Goal: Communication & Community: Answer question/provide support

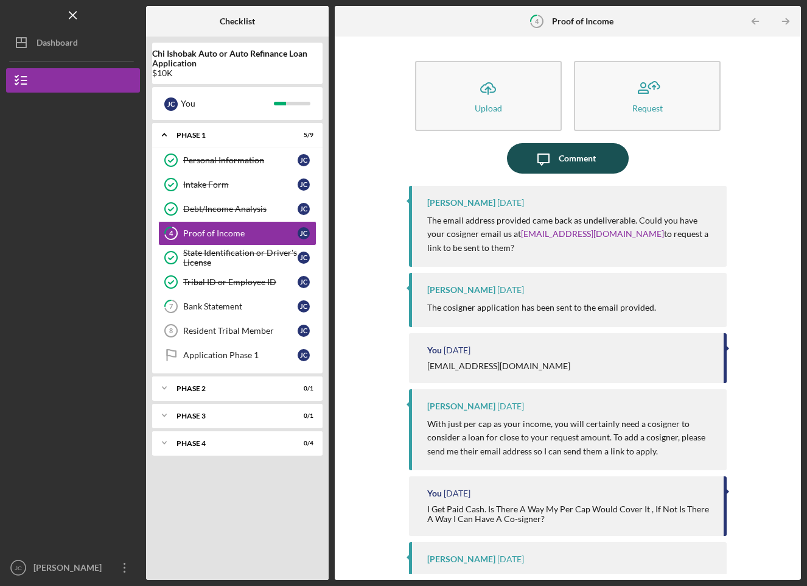
click at [559, 161] on div "Comment" at bounding box center [577, 158] width 37 height 30
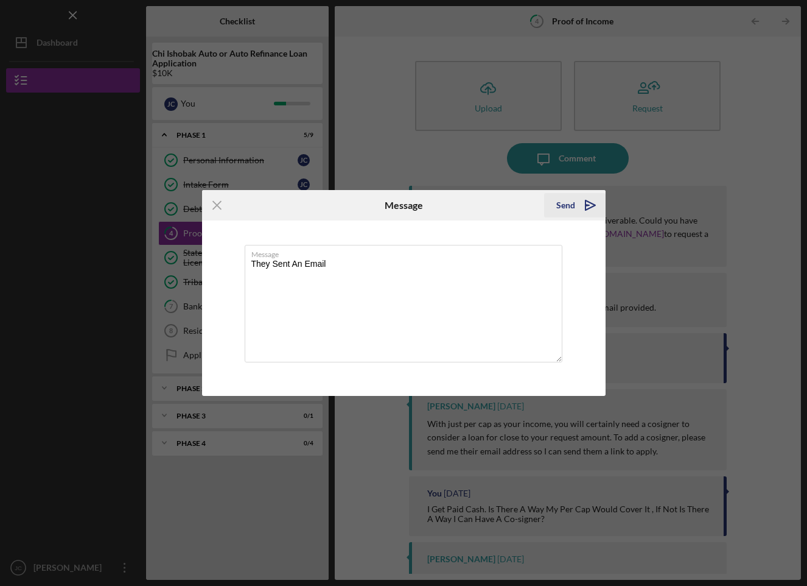
type textarea "They Sent An Email"
click at [576, 201] on icon "Icon/icon-invite-send" at bounding box center [590, 205] width 30 height 30
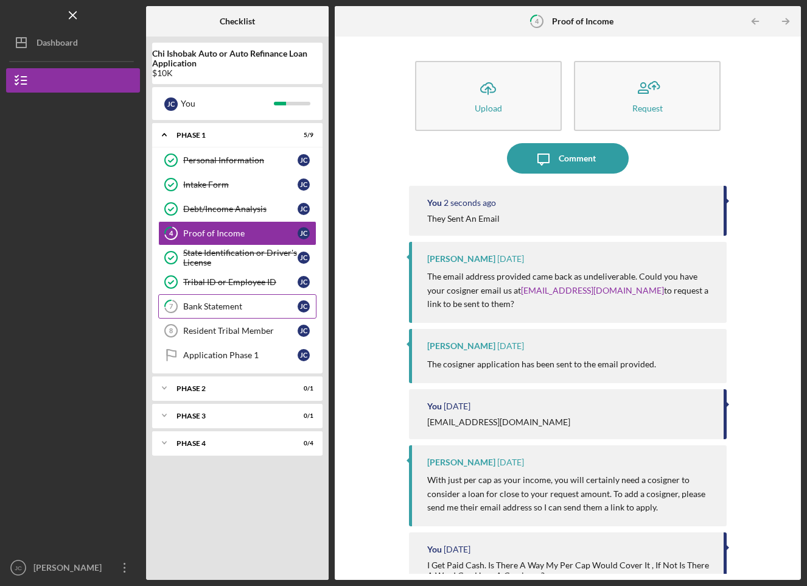
click at [220, 309] on div "Bank Statement" at bounding box center [240, 306] width 114 height 10
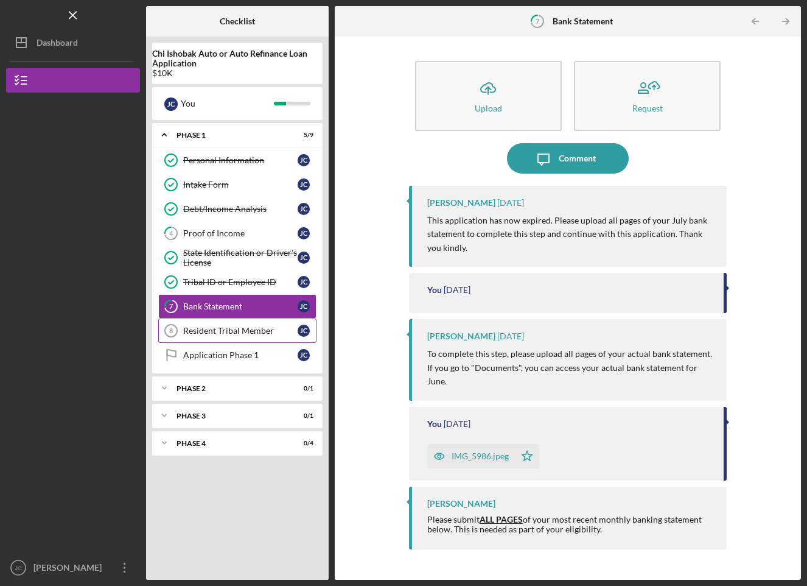
click at [240, 336] on link "Resident Tribal Member 8 Resident Tribal Member [PERSON_NAME]" at bounding box center [237, 330] width 158 height 24
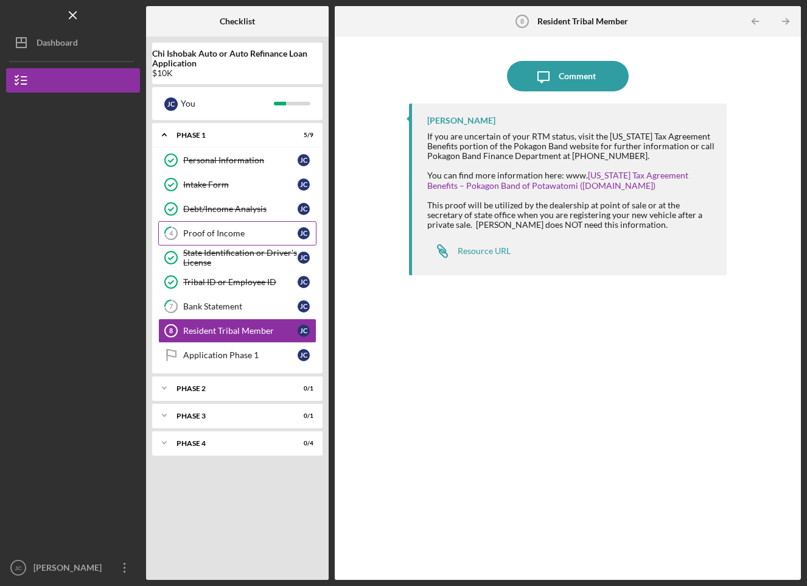
click at [248, 242] on link "4 Proof of Income [PERSON_NAME]" at bounding box center [237, 233] width 158 height 24
